Goal: Task Accomplishment & Management: Manage account settings

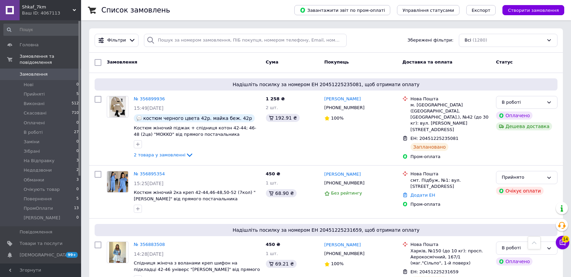
scroll to position [338, 0]
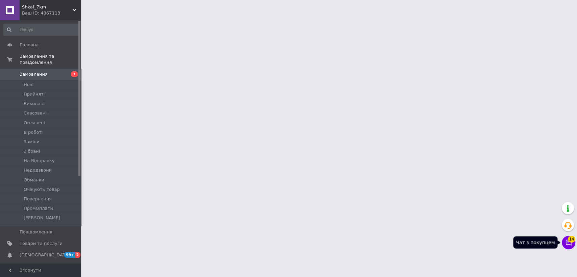
click at [569, 244] on icon at bounding box center [568, 242] width 7 height 7
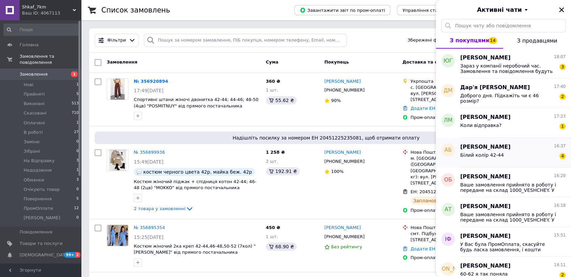
click at [530, 163] on div "Альона Бараховська 16:37 Білий колір 42-44 4" at bounding box center [515, 153] width 111 height 30
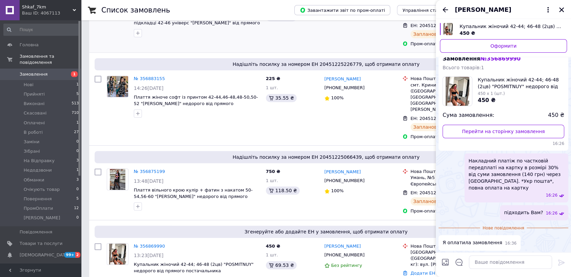
scroll to position [413, 0]
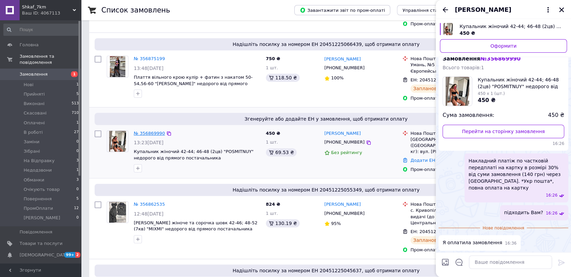
click at [145, 131] on link "№ 356869990" at bounding box center [149, 133] width 31 height 5
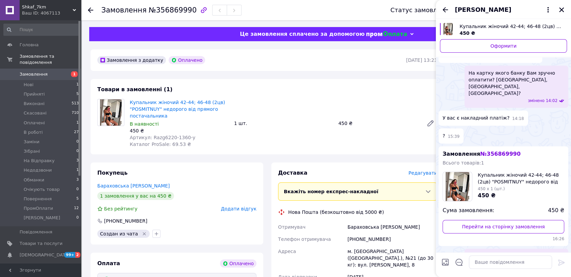
scroll to position [456, 0]
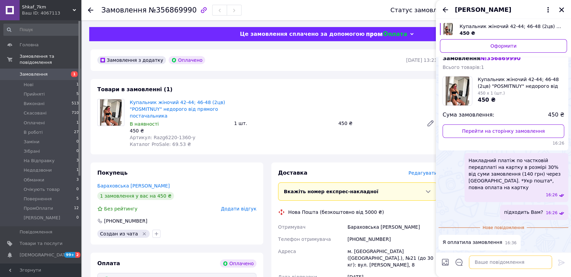
click at [507, 262] on textarea at bounding box center [510, 262] width 83 height 14
paste textarea "Ваше замовлення прийнято в роботу і передане на склад 1000_VESHCHEY. У Вас в ка…"
type textarea "Ваше замовлення прийнято в роботу і передане на склад 1000_VESHCHEY. У Вас в ка…"
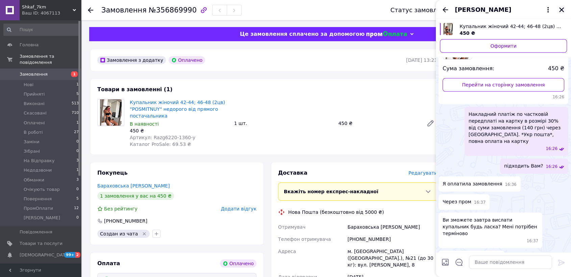
click at [562, 9] on icon "Закрити" at bounding box center [561, 9] width 5 height 5
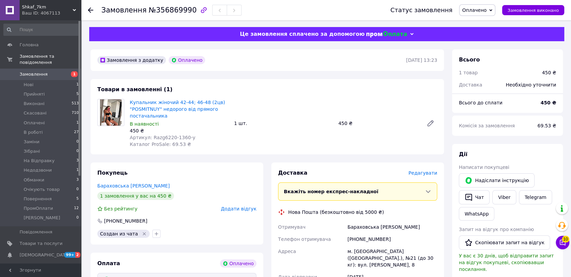
click at [484, 11] on span "Оплачено" at bounding box center [474, 9] width 24 height 5
click at [492, 51] on li "В роботі" at bounding box center [481, 54] width 43 height 10
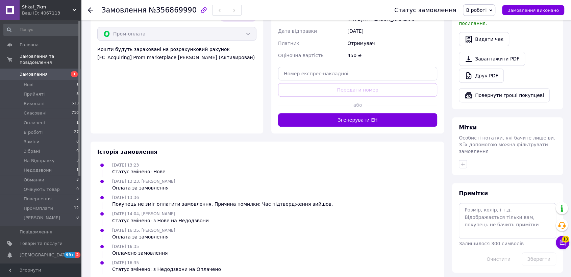
scroll to position [265, 0]
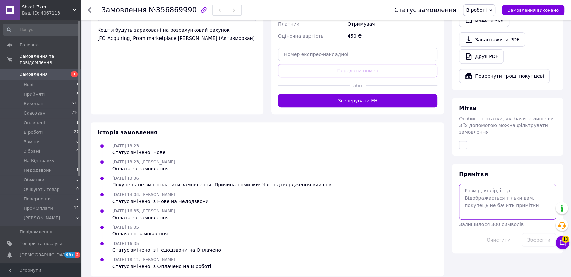
paste textarea "#опл ПромОплата"
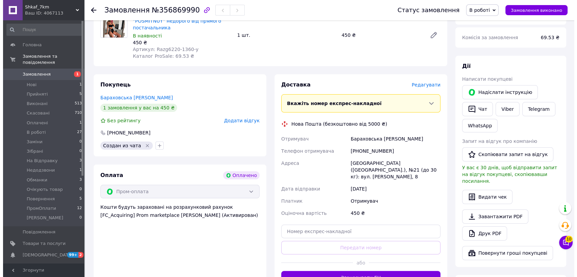
scroll to position [78, 0]
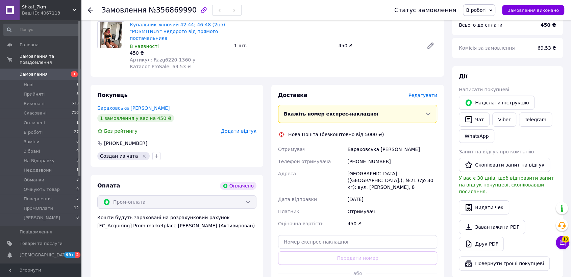
type textarea "#опл ПромОплата білий 42-44"
click at [430, 93] on span "Редагувати" at bounding box center [423, 95] width 29 height 5
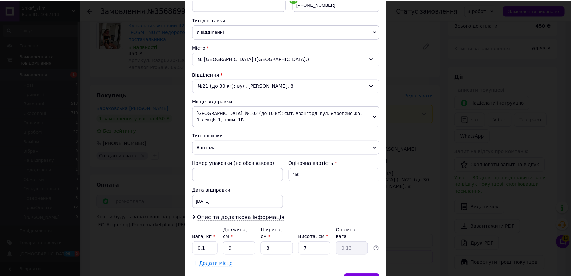
scroll to position [170, 0]
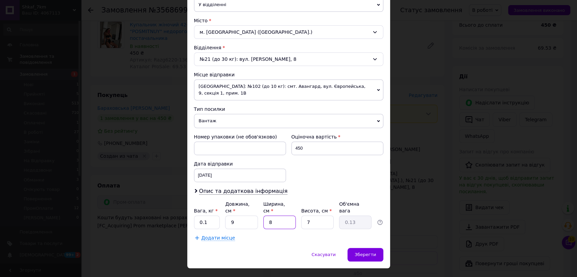
click at [285, 216] on input "8" at bounding box center [279, 223] width 32 height 14
type input "1"
type input "0.1"
type input "0"
type input "0.1"
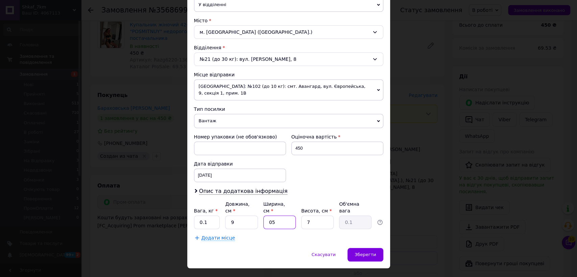
type input "0"
type input "1"
type input "0.1"
type input "1"
click at [372, 252] on span "Зберегти" at bounding box center [364, 254] width 21 height 5
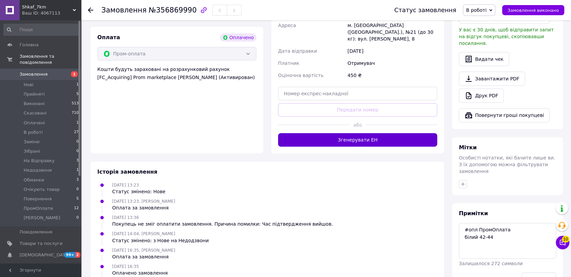
scroll to position [228, 0]
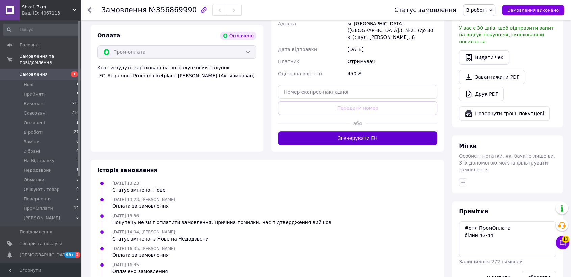
click at [403, 133] on button "Згенерувати ЕН" at bounding box center [357, 138] width 159 height 14
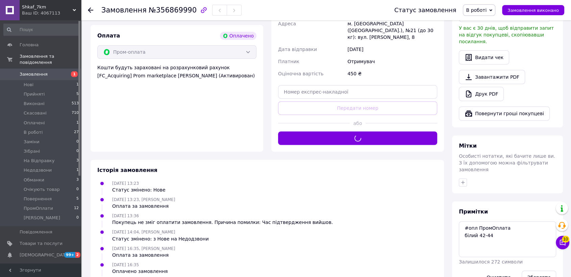
scroll to position [78, 0]
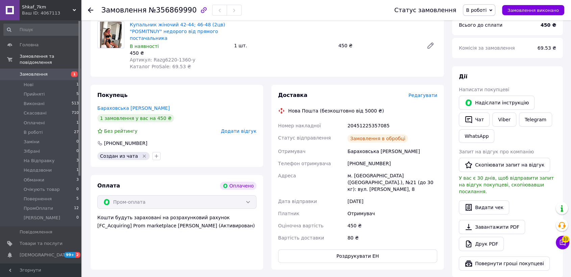
click at [365, 125] on div "20451225357085" at bounding box center [392, 126] width 93 height 12
copy div "20451225357085"
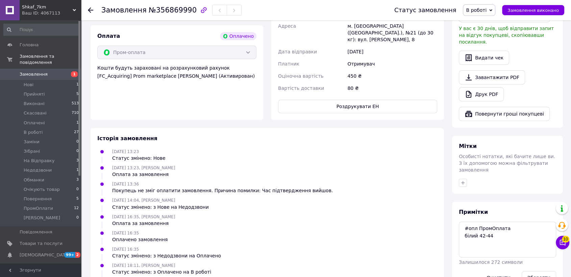
scroll to position [265, 0]
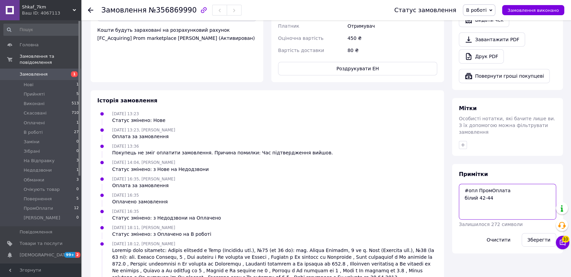
click at [474, 195] on textarea "#опл ПромОплата білий 42-44" at bounding box center [507, 202] width 97 height 36
paste textarea "20451225357085"
type textarea "#опл ПромОплата білий 42-44 ТТН: 20451225357085"
click at [533, 233] on button "Зберегти" at bounding box center [539, 240] width 34 height 14
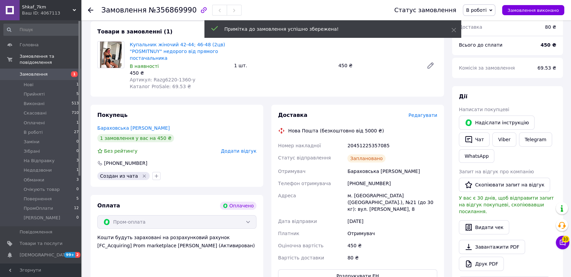
scroll to position [0, 0]
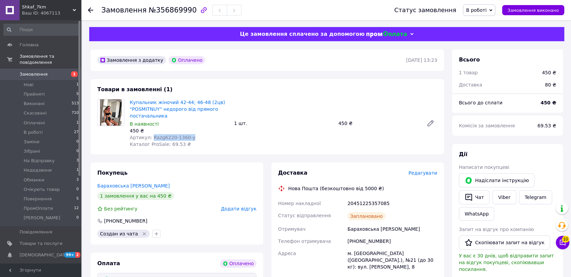
drag, startPoint x: 150, startPoint y: 136, endPoint x: 187, endPoint y: 136, distance: 36.8
click at [187, 136] on div "Артикул: Razg6220-1360-y" at bounding box center [179, 137] width 99 height 7
copy span "Razg6220-1360-y"
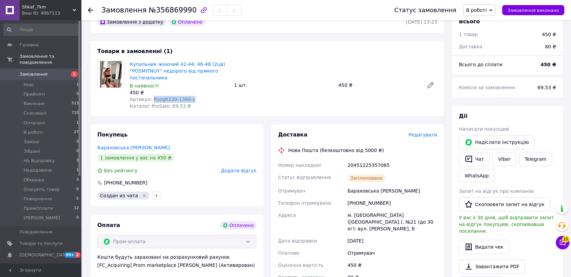
scroll to position [75, 0]
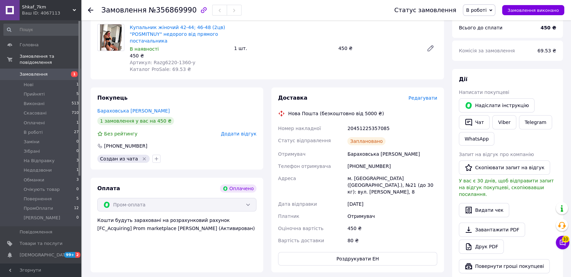
click at [364, 156] on div "Бараховська Альона" at bounding box center [392, 154] width 93 height 12
copy div "Бараховська Альона"
click at [363, 168] on div "[PHONE_NUMBER]" at bounding box center [392, 166] width 93 height 12
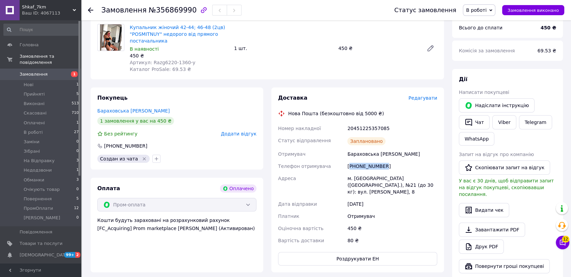
click at [363, 168] on div "[PHONE_NUMBER]" at bounding box center [392, 166] width 93 height 12
copy div "[PHONE_NUMBER]"
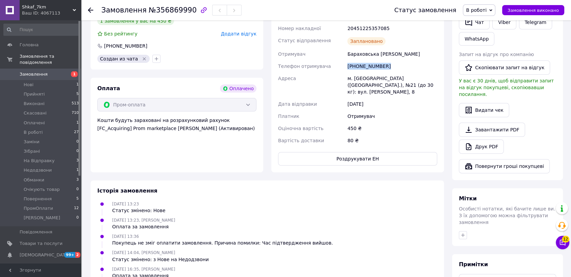
scroll to position [225, 0]
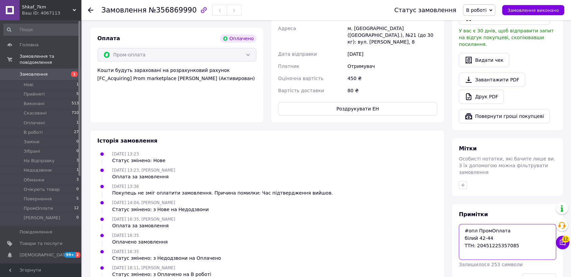
drag, startPoint x: 463, startPoint y: 216, endPoint x: 521, endPoint y: 237, distance: 62.1
click at [521, 237] on textarea "#опл ПромОплата білий 42-44 ТТН: 20451225357085" at bounding box center [507, 242] width 97 height 36
click at [46, 80] on li "Нові 1" at bounding box center [41, 84] width 83 height 9
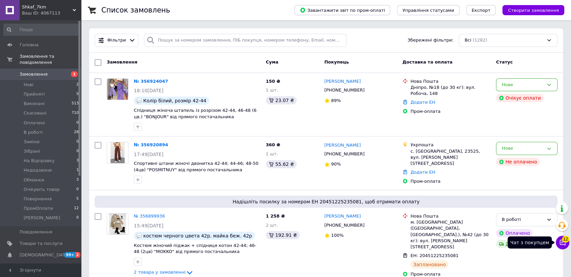
click at [559, 245] on icon at bounding box center [562, 242] width 7 height 7
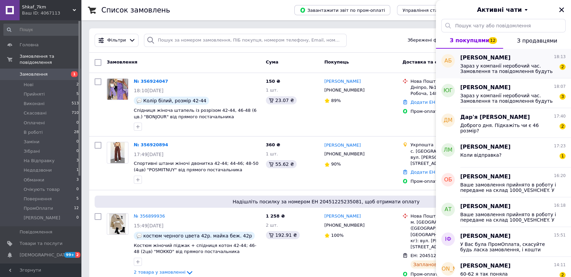
click at [512, 70] on span "Зараз у компанії неробочий час. Замовлення та повідомлення будуть оброблені в н…" at bounding box center [508, 68] width 96 height 11
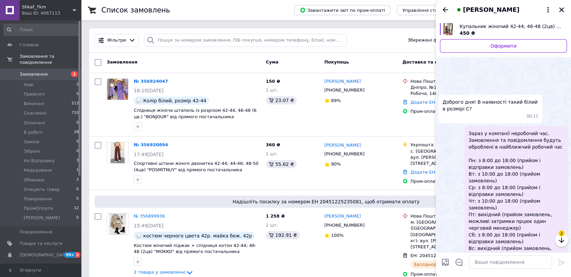
scroll to position [676, 0]
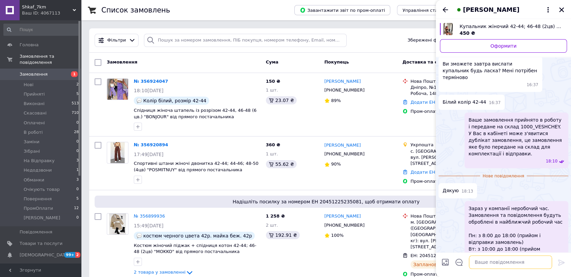
click at [514, 255] on textarea at bounding box center [510, 262] width 83 height 14
type textarea "Гарного дня"
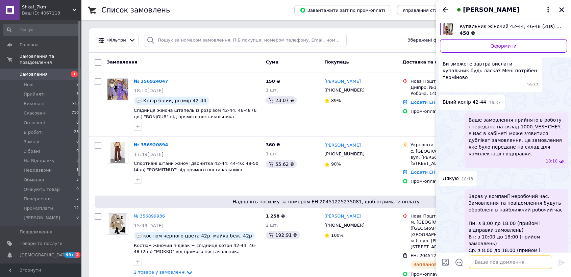
scroll to position [664, 0]
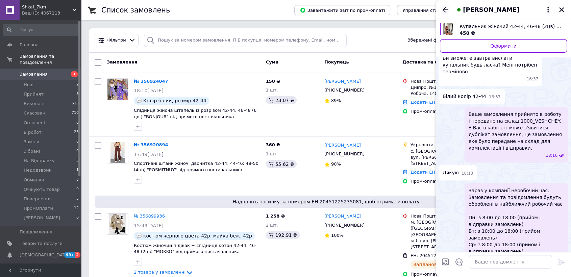
click at [446, 9] on icon "Назад" at bounding box center [445, 10] width 8 height 8
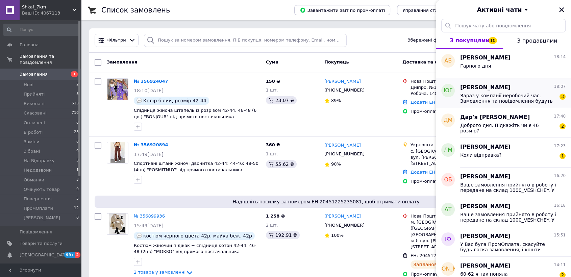
click at [494, 101] on span "Зараз у компанії неробочий час. Замовлення та повідомлення будуть оброблені в н…" at bounding box center [508, 98] width 96 height 11
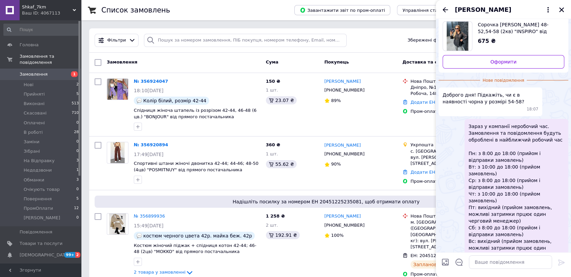
scroll to position [19, 0]
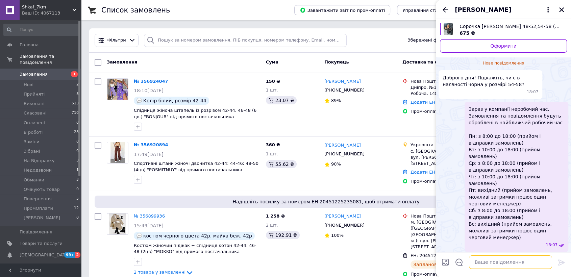
click at [535, 260] on textarea at bounding box center [510, 262] width 83 height 14
type textarea "Добрий день"
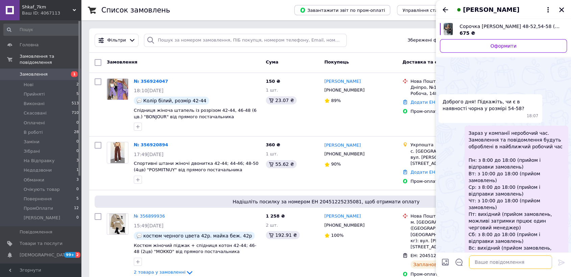
scroll to position [18, 0]
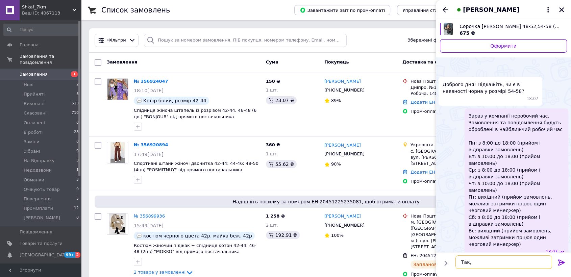
type textarea "Так, є"
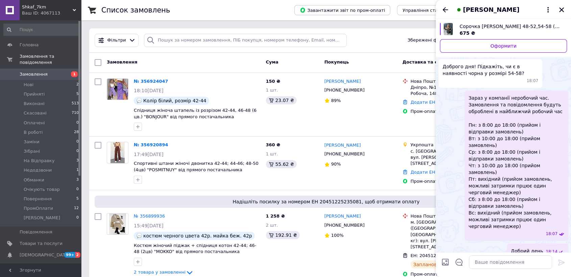
click at [477, 269] on div at bounding box center [510, 262] width 89 height 19
click at [479, 263] on textarea at bounding box center [510, 262] width 83 height 14
paste textarea "Напишіть будь-ласка куди відправляти і хто буде отримувати посилку?"
type textarea "Напишіть будь-ласка куди відправляти і хто буде отримувати посилку?"
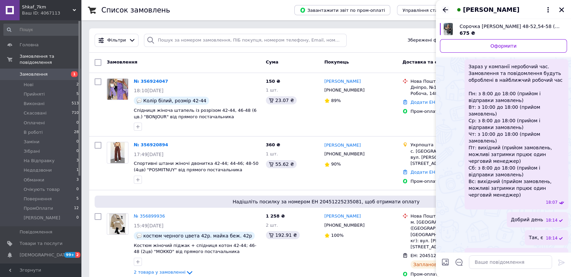
click at [445, 9] on icon "Назад" at bounding box center [445, 10] width 8 height 8
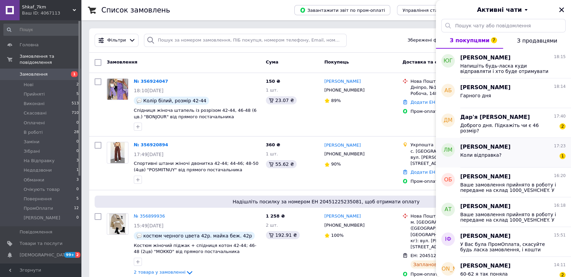
click at [524, 160] on div "Коли відправка? 1" at bounding box center [512, 156] width 105 height 11
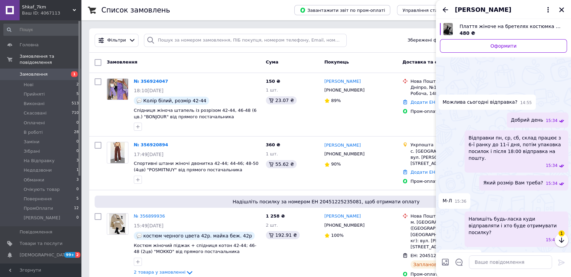
scroll to position [373, 0]
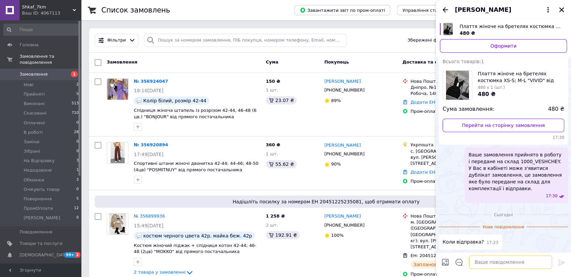
click at [528, 260] on textarea at bounding box center [510, 262] width 83 height 14
type textarea "Добрий день"
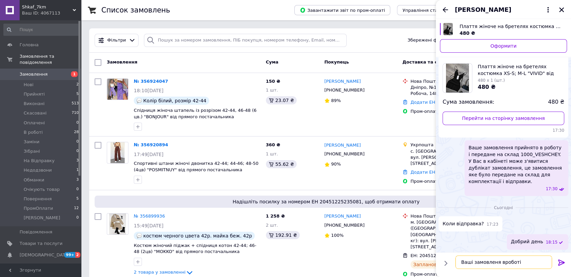
scroll to position [4, 0]
type textarea "Ваші замовленя вроботі [PERSON_NAME] поїдуть"
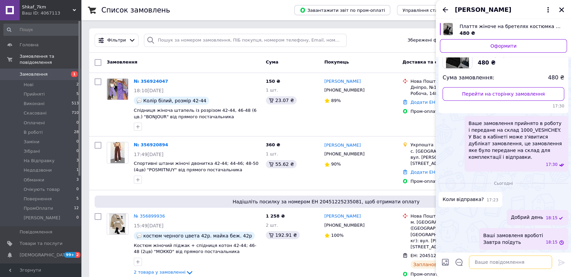
scroll to position [388, 0]
click at [445, 11] on icon "Назад" at bounding box center [445, 9] width 5 height 5
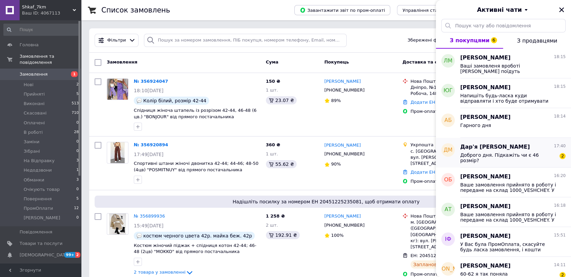
click at [548, 160] on div "Доброго дня. Підкажіть чи є 46 розмір? 2" at bounding box center [512, 157] width 105 height 12
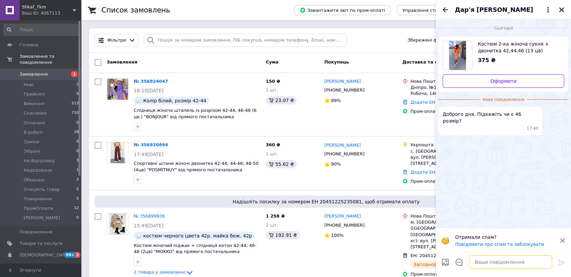
click at [517, 262] on textarea at bounding box center [510, 262] width 83 height 14
type textarea "Добрий день"
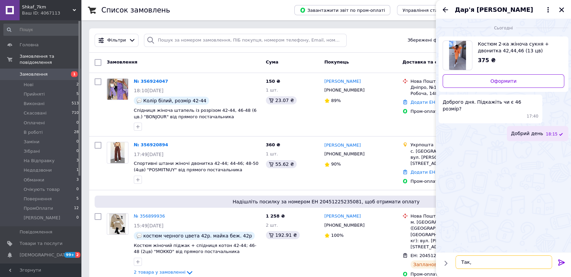
type textarea "Так, є"
type textarea "Яки йколір Вам треба?"
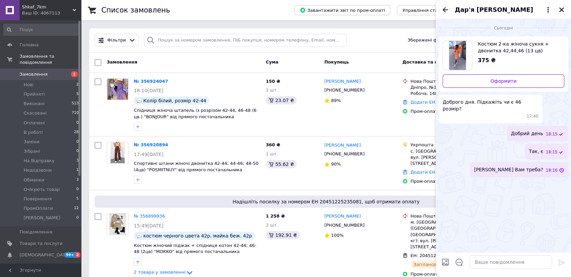
click at [516, 166] on span "Яки йколір Вам треба?" at bounding box center [508, 169] width 69 height 7
click at [514, 166] on span "Яки йколір Вам треба?" at bounding box center [508, 169] width 69 height 7
click at [512, 181] on button "Редагувати" at bounding box center [527, 188] width 81 height 14
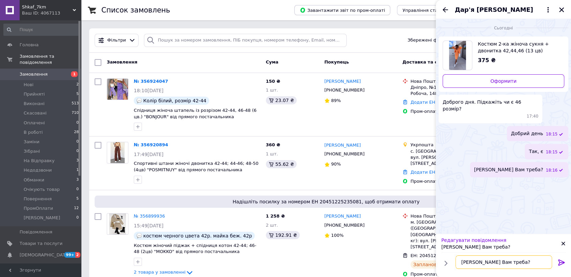
click at [474, 262] on textarea "Яки йколір Вам треба?" at bounding box center [504, 262] width 97 height 14
type textarea "Який колір Вам треба?"
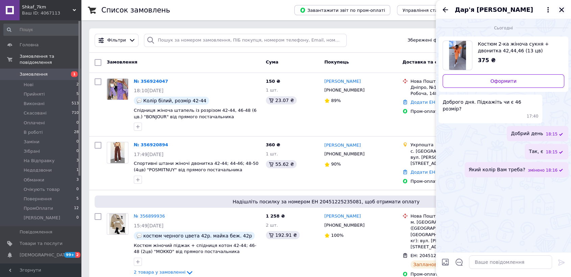
click at [561, 9] on icon "Закрити" at bounding box center [561, 9] width 5 height 5
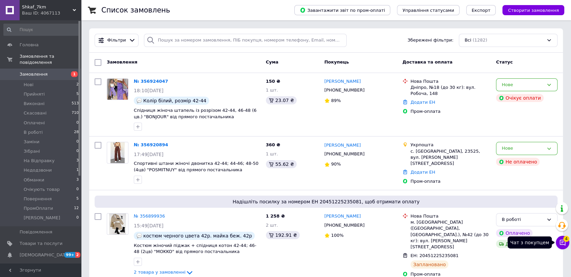
click at [558, 238] on button "Чат з покупцем 4" at bounding box center [563, 243] width 14 height 14
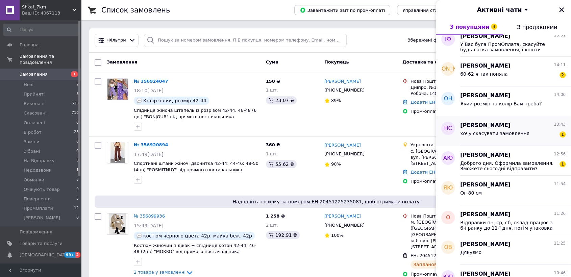
scroll to position [188, 0]
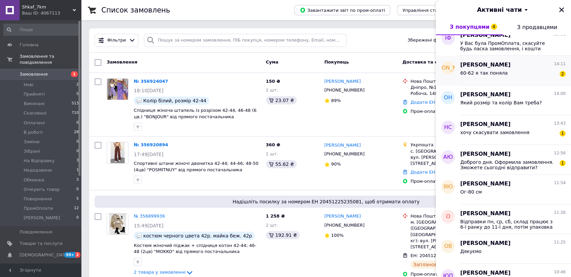
click at [505, 65] on div "Янна 14:11" at bounding box center [512, 65] width 105 height 8
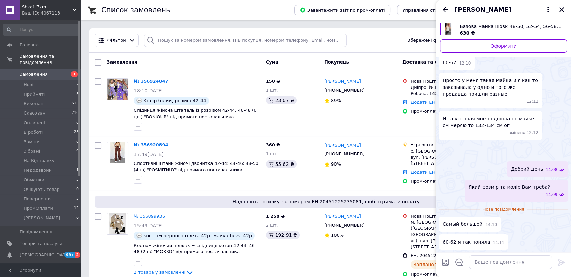
scroll to position [236, 0]
click at [501, 25] on span "Базова майка шовк 48-50, 52-54, 56-58, 60-62 (2кв) "OKSAMUT" недорого від прямо…" at bounding box center [511, 26] width 102 height 7
click at [545, 263] on textarea at bounding box center [510, 262] width 83 height 14
type textarea "Колір білий чи чорний?"
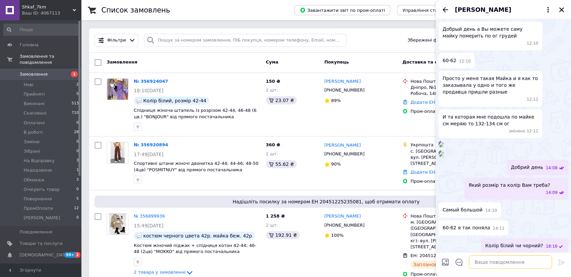
scroll to position [0, 0]
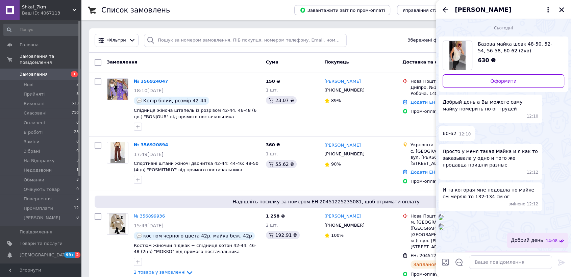
click at [463, 9] on span "[PERSON_NAME]" at bounding box center [483, 9] width 56 height 9
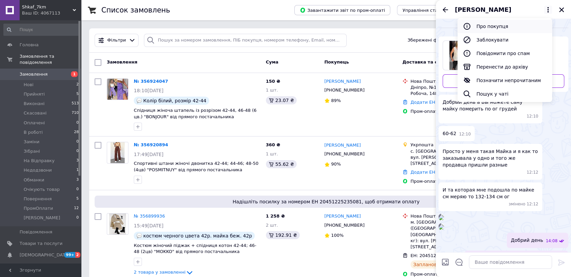
click at [492, 30] on button "Про покупця" at bounding box center [505, 27] width 95 height 14
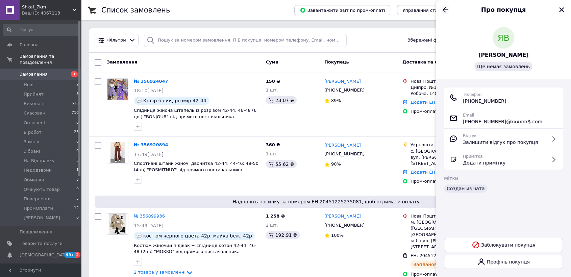
click at [447, 10] on icon "Назад" at bounding box center [445, 9] width 5 height 5
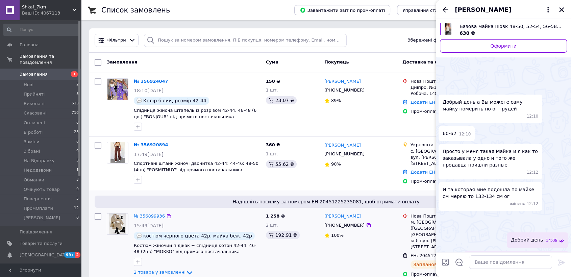
scroll to position [217, 0]
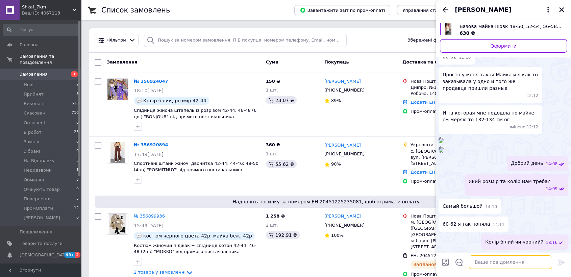
click at [488, 267] on textarea at bounding box center [510, 262] width 83 height 14
paste textarea "Напишіть будь-ласка куди відправляти і хто буде отримувати посилку?"
type textarea "Напишіть будь-ласка куди відправляти і хто буде отримувати посилку?"
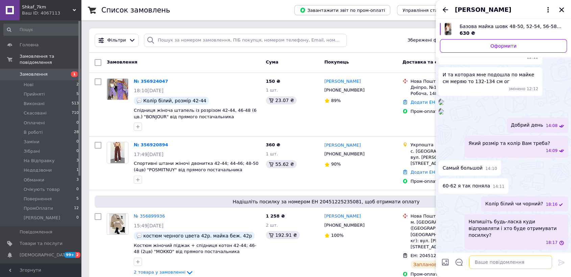
scroll to position [273, 0]
click at [445, 9] on icon "Назад" at bounding box center [445, 9] width 5 height 5
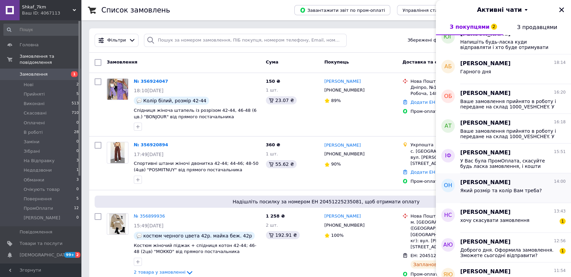
scroll to position [113, 0]
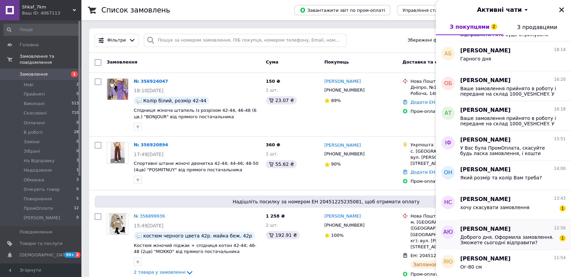
click at [527, 234] on div "Доброго дня. Оформила замовлення. Зможете сьогодні відправити? Потрібно 48-50 ж…" at bounding box center [512, 239] width 105 height 12
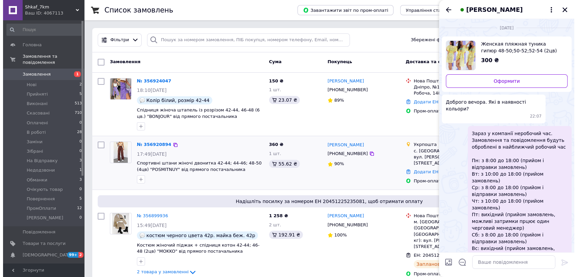
scroll to position [0, 0]
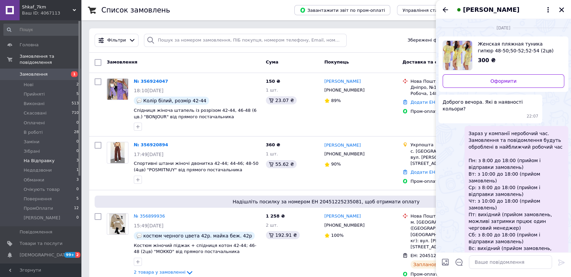
click at [40, 158] on li "На Відправку 3" at bounding box center [41, 160] width 83 height 9
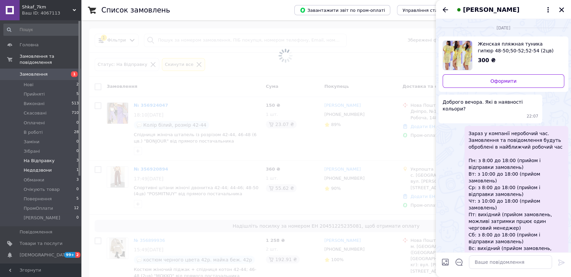
click at [42, 167] on span "Недодзвони" at bounding box center [38, 170] width 28 height 6
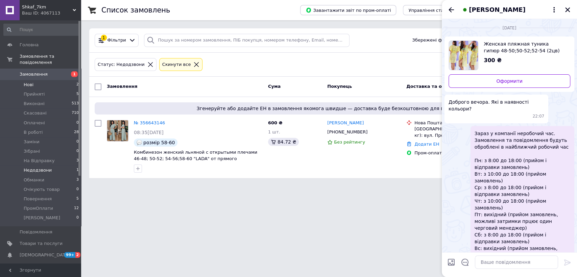
click at [41, 80] on li "Нові 2" at bounding box center [41, 84] width 83 height 9
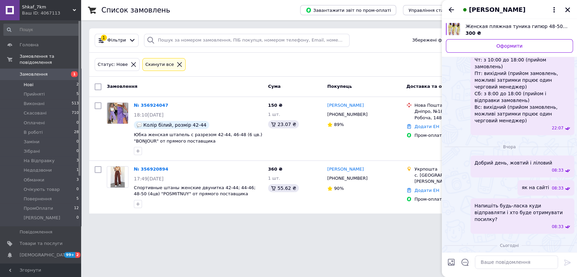
scroll to position [127, 0]
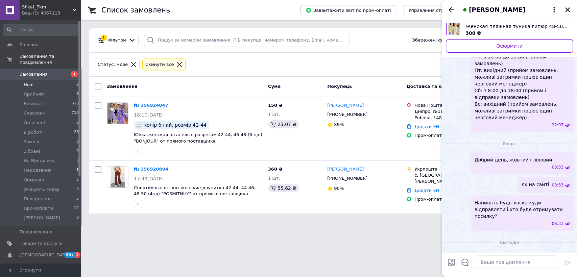
click at [175, 66] on div at bounding box center [179, 65] width 9 height 6
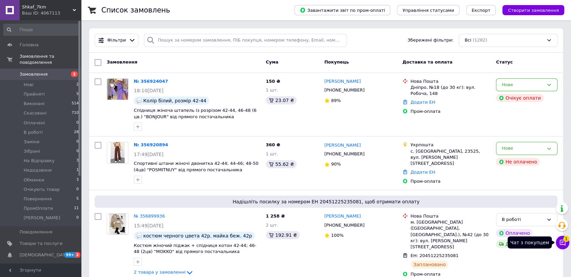
click at [559, 238] on button "Чат з покупцем 1" at bounding box center [563, 243] width 14 height 14
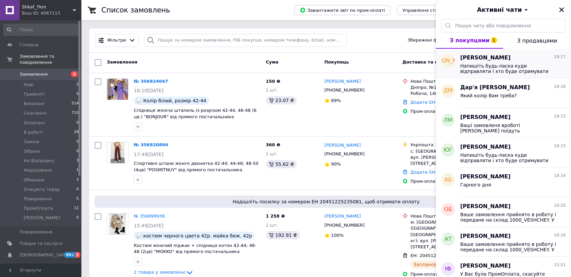
click at [505, 71] on span "Напишіть будь-ласка куди відправляти і хто буде отримувати посилку?" at bounding box center [508, 68] width 96 height 11
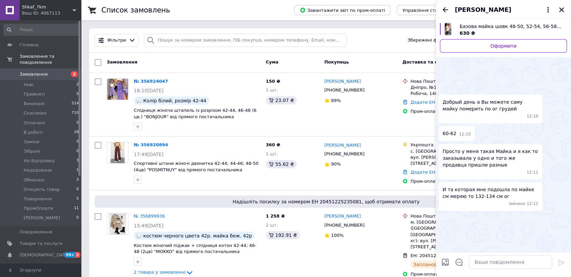
scroll to position [249, 0]
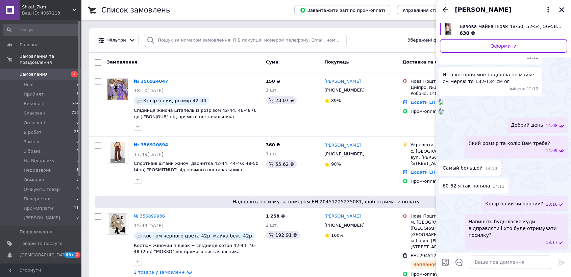
click at [446, 3] on div "[PERSON_NAME]" at bounding box center [503, 9] width 135 height 19
click at [446, 7] on icon "Назад" at bounding box center [445, 10] width 8 height 8
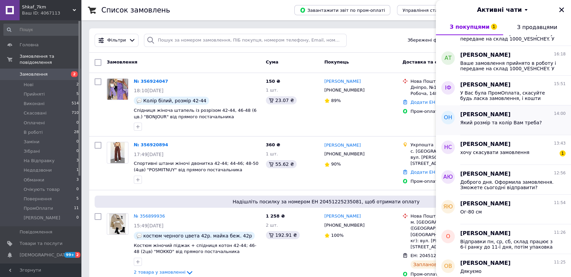
scroll to position [188, 0]
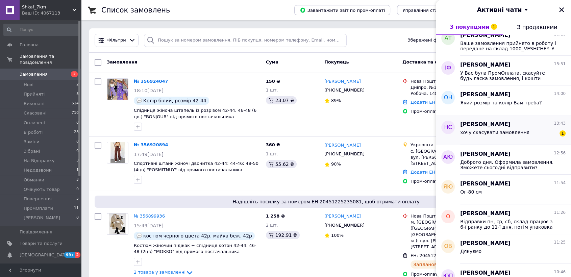
click at [521, 138] on div "хочу скасувати замовлення 1" at bounding box center [512, 133] width 105 height 11
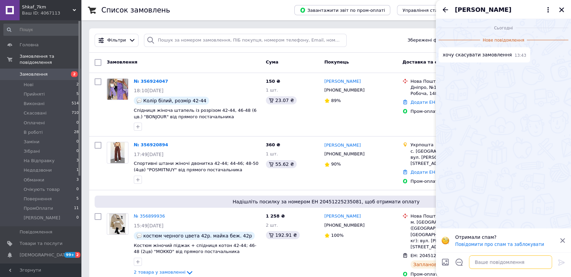
click at [513, 259] on textarea at bounding box center [510, 262] width 83 height 14
type textarea "Добрий день"
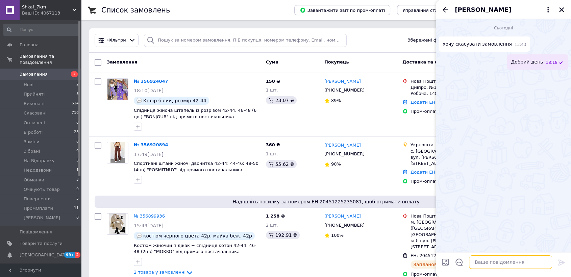
click at [508, 264] on textarea at bounding box center [510, 262] width 83 height 14
type textarea "про яке замовлення йде мова?"
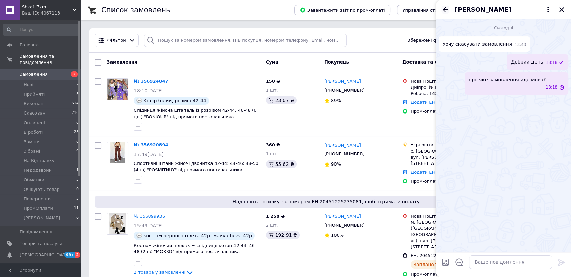
click at [444, 12] on icon "Назад" at bounding box center [445, 10] width 8 height 8
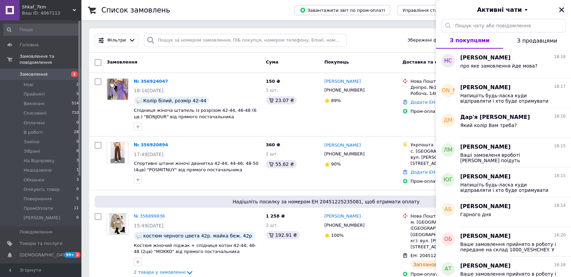
click at [560, 11] on icon "Закрити" at bounding box center [561, 9] width 5 height 5
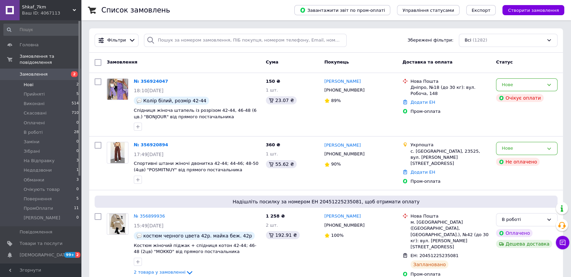
click at [65, 80] on li "Нові 2" at bounding box center [41, 84] width 83 height 9
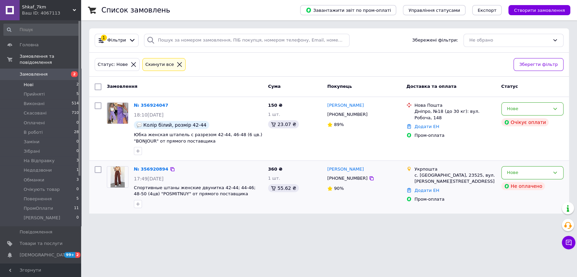
click at [152, 176] on span "17:49[DATE]" at bounding box center [149, 178] width 30 height 5
click at [152, 172] on div "№ 356920894" at bounding box center [151, 170] width 36 height 8
click at [152, 166] on div "№ 356920894" at bounding box center [151, 170] width 36 height 8
click at [153, 168] on link "№ 356920894" at bounding box center [151, 169] width 34 height 5
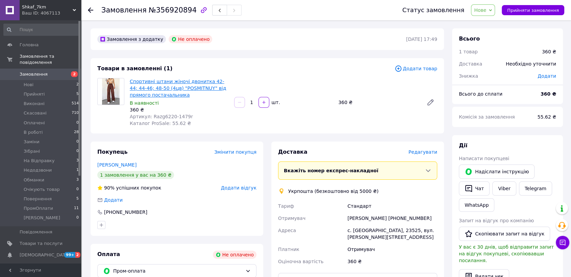
click at [182, 82] on link "Спортивні штани жіночі двонитка 42-44; 44-46; 48-50 (4цв) "POSMITNUY" від прямо…" at bounding box center [178, 88] width 97 height 19
click at [495, 12] on span "Нове" at bounding box center [483, 9] width 24 height 11
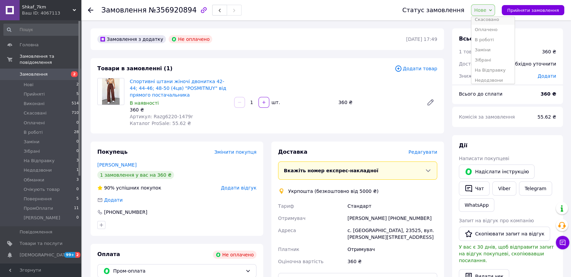
scroll to position [38, 0]
click at [498, 66] on li "Недодзвони" at bounding box center [492, 67] width 43 height 10
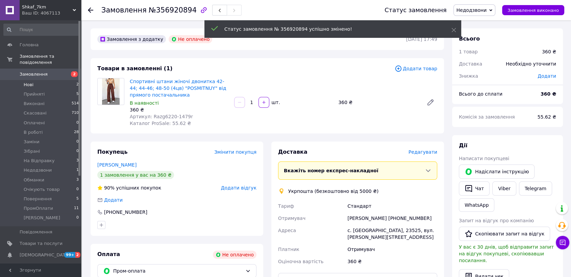
click at [38, 80] on li "Нові 2" at bounding box center [41, 84] width 83 height 9
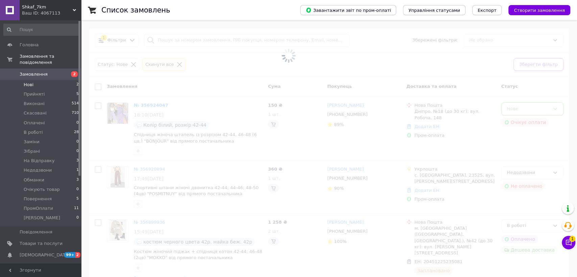
click at [49, 80] on li "Нові 2" at bounding box center [41, 84] width 83 height 9
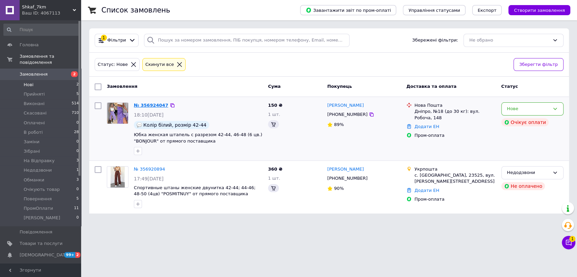
click at [157, 105] on link "№ 356924047" at bounding box center [151, 105] width 34 height 5
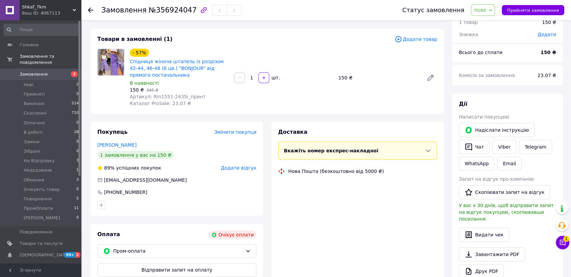
scroll to position [75, 0]
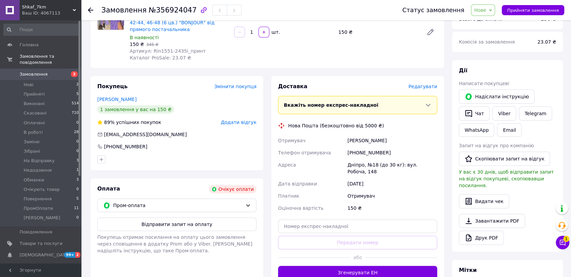
click at [486, 11] on span "Нове" at bounding box center [480, 9] width 12 height 5
click at [502, 31] on li "Недодзвони" at bounding box center [492, 30] width 43 height 10
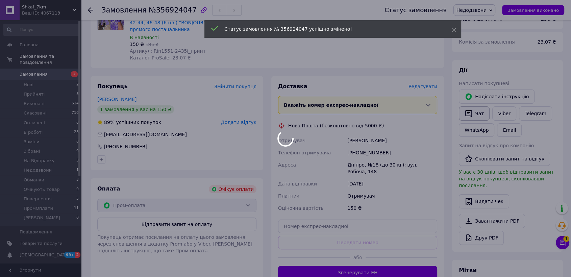
click at [477, 115] on button "Чат" at bounding box center [474, 113] width 31 height 14
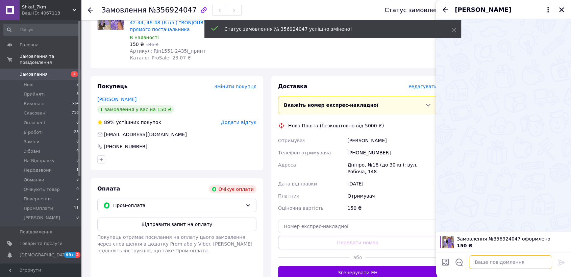
click at [493, 265] on textarea at bounding box center [510, 262] width 83 height 14
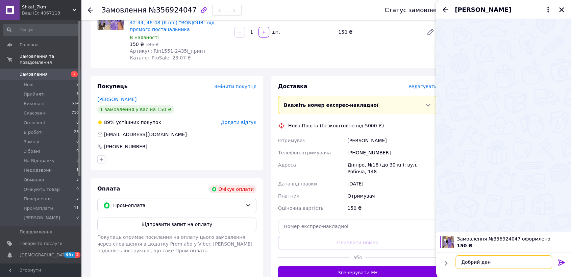
type textarea "Добрий день"
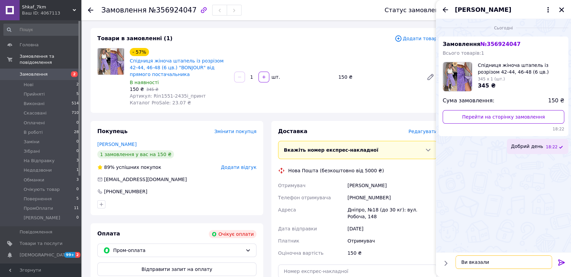
scroll to position [0, 0]
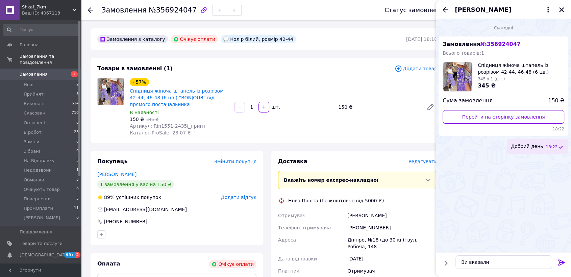
click at [251, 40] on div "Колір білий, розмір 42-44" at bounding box center [258, 39] width 75 height 8
copy div "Колір білий, розмір 42-44"
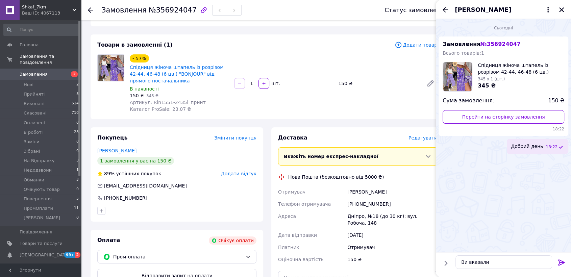
scroll to position [19, 0]
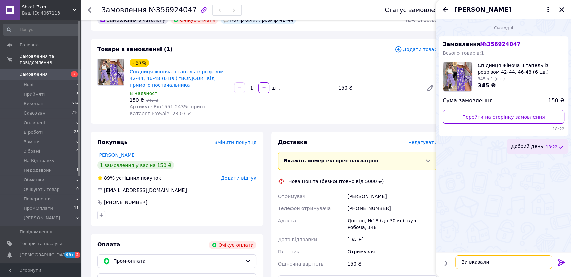
click at [513, 263] on textarea "Ви вказали" at bounding box center [504, 262] width 97 height 14
paste textarea "Колір білий, розмір 42-44"
click at [492, 257] on textarea "Ви вказали Колір білий, розмір 42-44" at bounding box center [504, 262] width 97 height 14
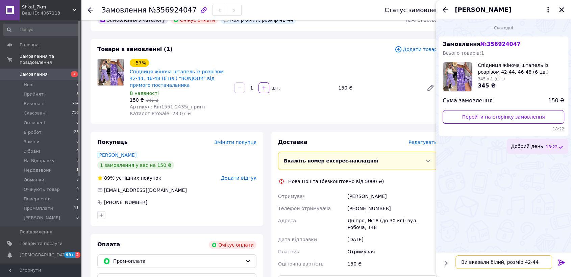
scroll to position [3, 0]
click at [497, 259] on textarea "Ви вказали білий, розмір 42-44" at bounding box center [504, 262] width 97 height 14
type textarea "Ви вказали білий колір, розмір 42-44"
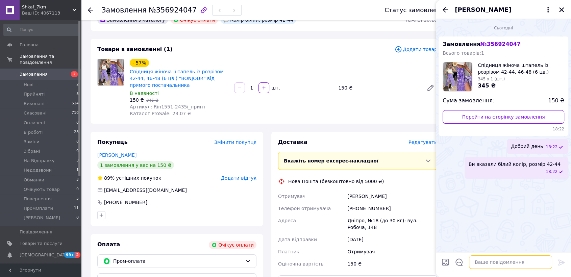
click at [492, 260] on textarea at bounding box center [510, 262] width 83 height 14
paste textarea "У Вас була вказана ПромОплата, але я бачу що під час оплати, сталась якась поми…"
type textarea "У Вас була вказана ПромОплата, але я бачу що під час оплати, сталась якась поми…"
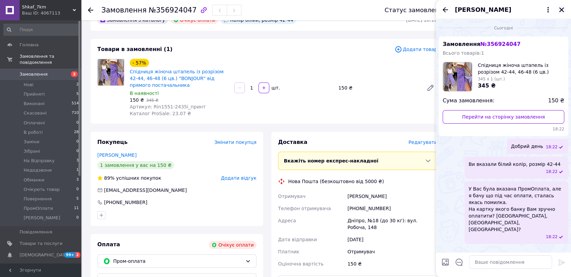
click at [561, 10] on icon "Закрити" at bounding box center [561, 9] width 5 height 5
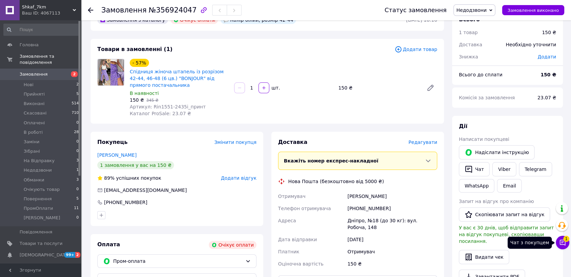
click at [561, 242] on icon at bounding box center [562, 242] width 7 height 7
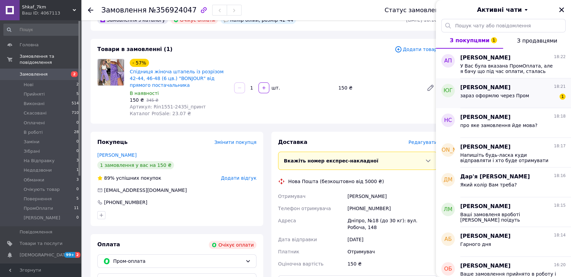
click at [482, 94] on span "зараз оформлю через Пром" at bounding box center [494, 95] width 69 height 5
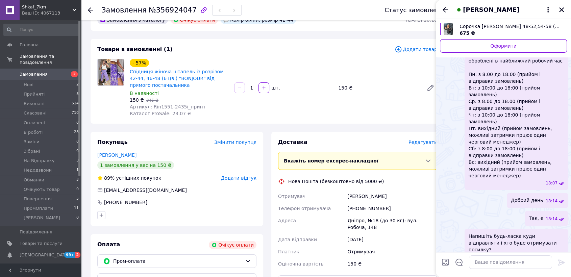
scroll to position [80, 0]
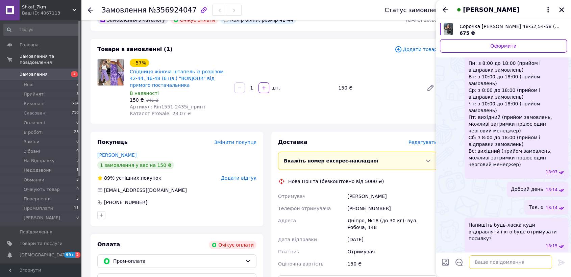
click at [518, 259] on textarea at bounding box center [510, 262] width 83 height 14
type textarea "Добре"
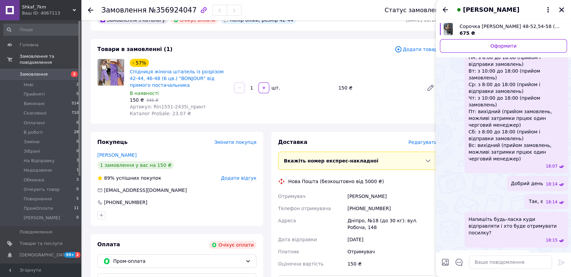
click at [563, 9] on icon "Закрити" at bounding box center [562, 10] width 6 height 6
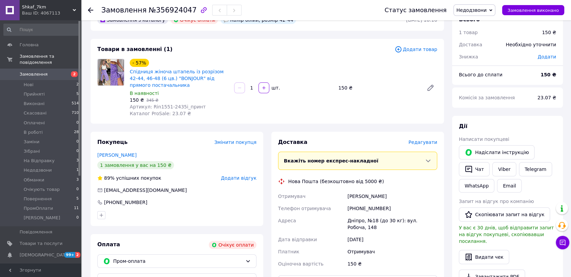
click at [28, 71] on span "Замовлення" at bounding box center [34, 74] width 28 height 6
